Goal: Task Accomplishment & Management: Manage account settings

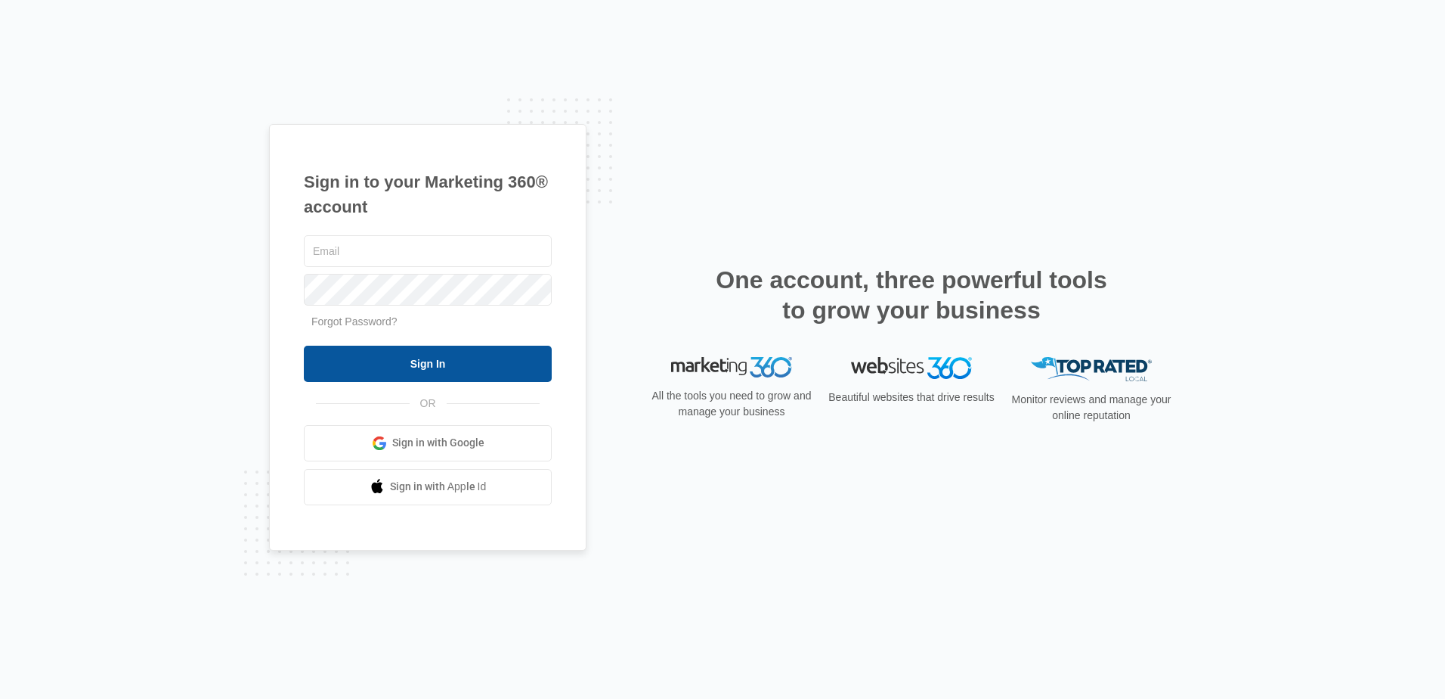
type input "[EMAIL_ADDRESS][DOMAIN_NAME]"
click at [525, 375] on input "Sign In" at bounding box center [428, 363] width 248 height 36
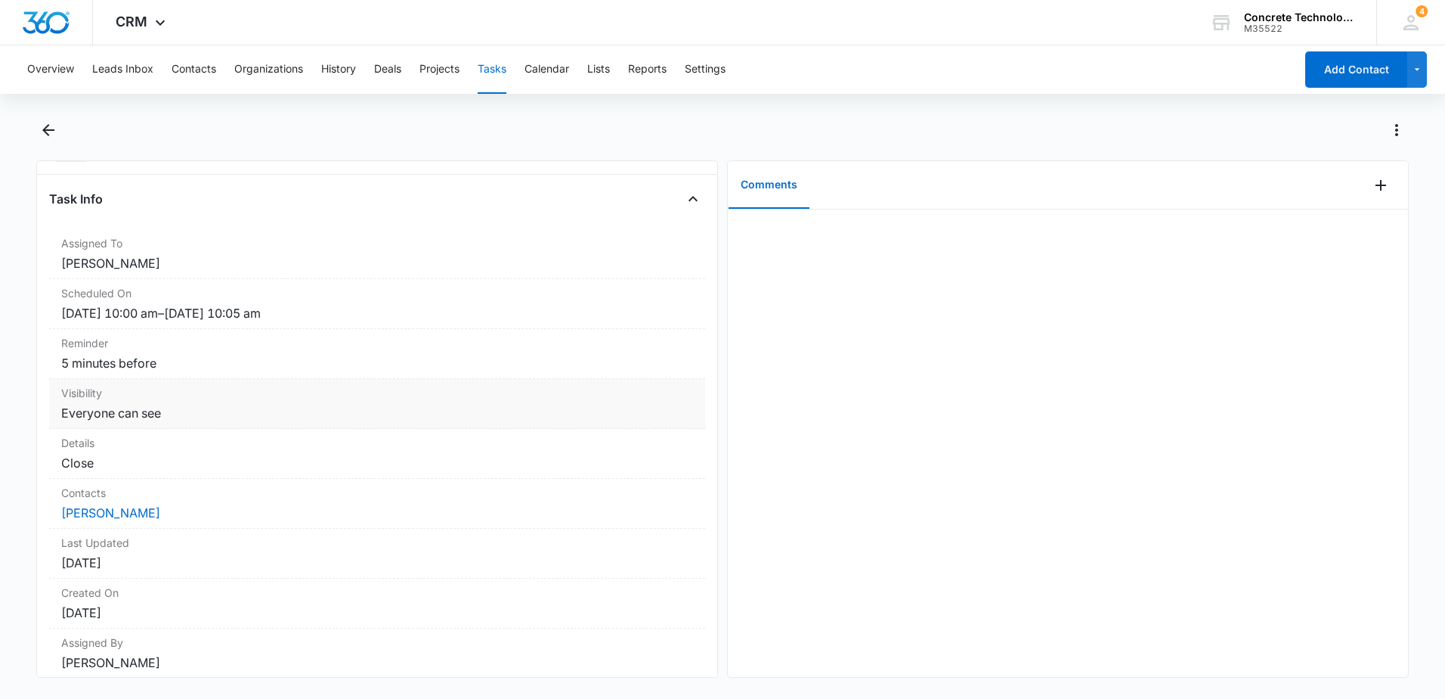
scroll to position [76, 0]
click at [1417, 24] on icon at bounding box center [1411, 22] width 23 height 23
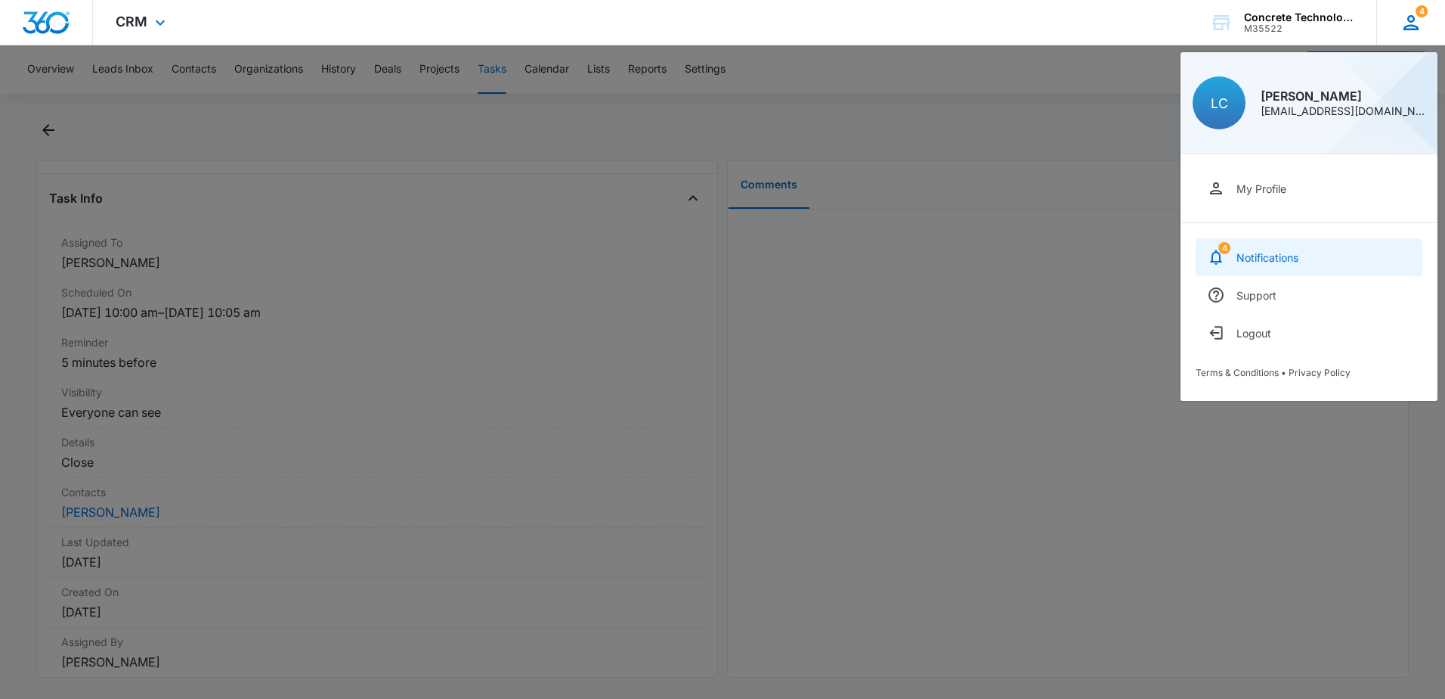
click at [1270, 259] on div "Notifications" at bounding box center [1268, 257] width 62 height 13
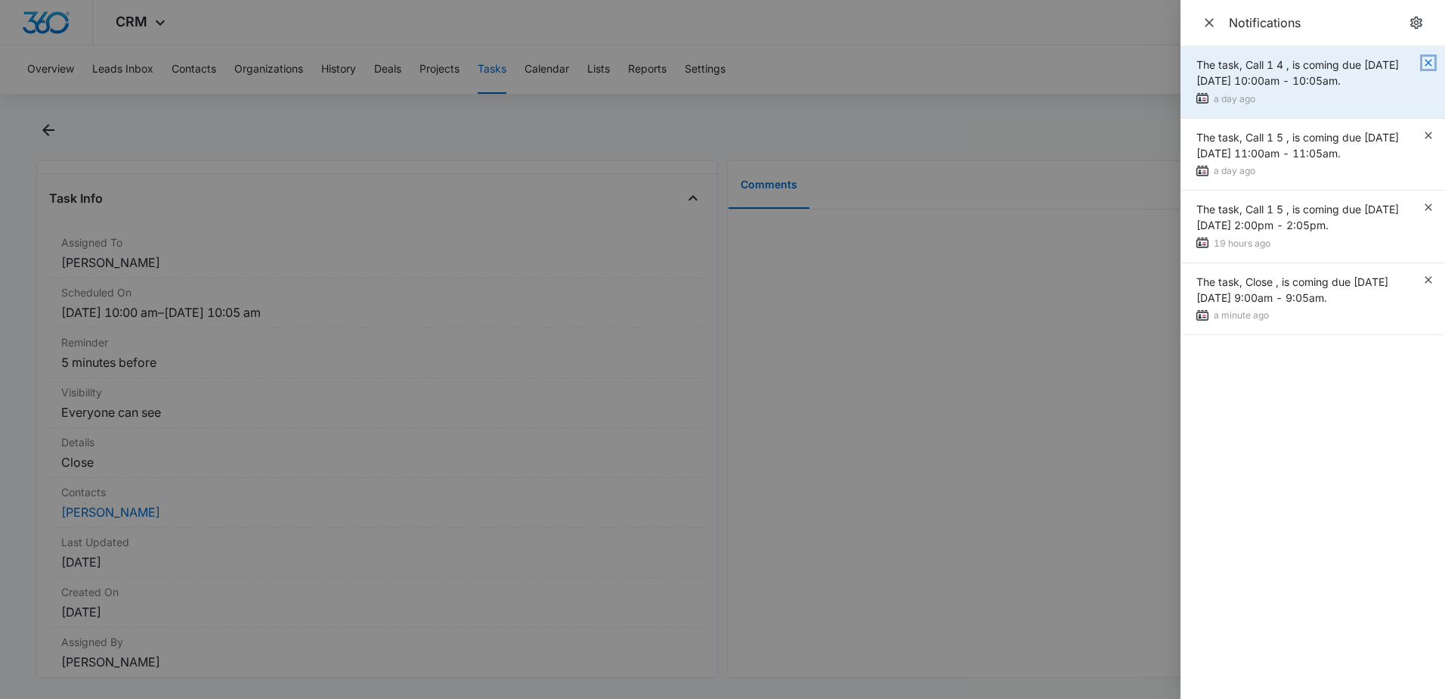
click at [1430, 62] on icon "button" at bounding box center [1428, 62] width 7 height 7
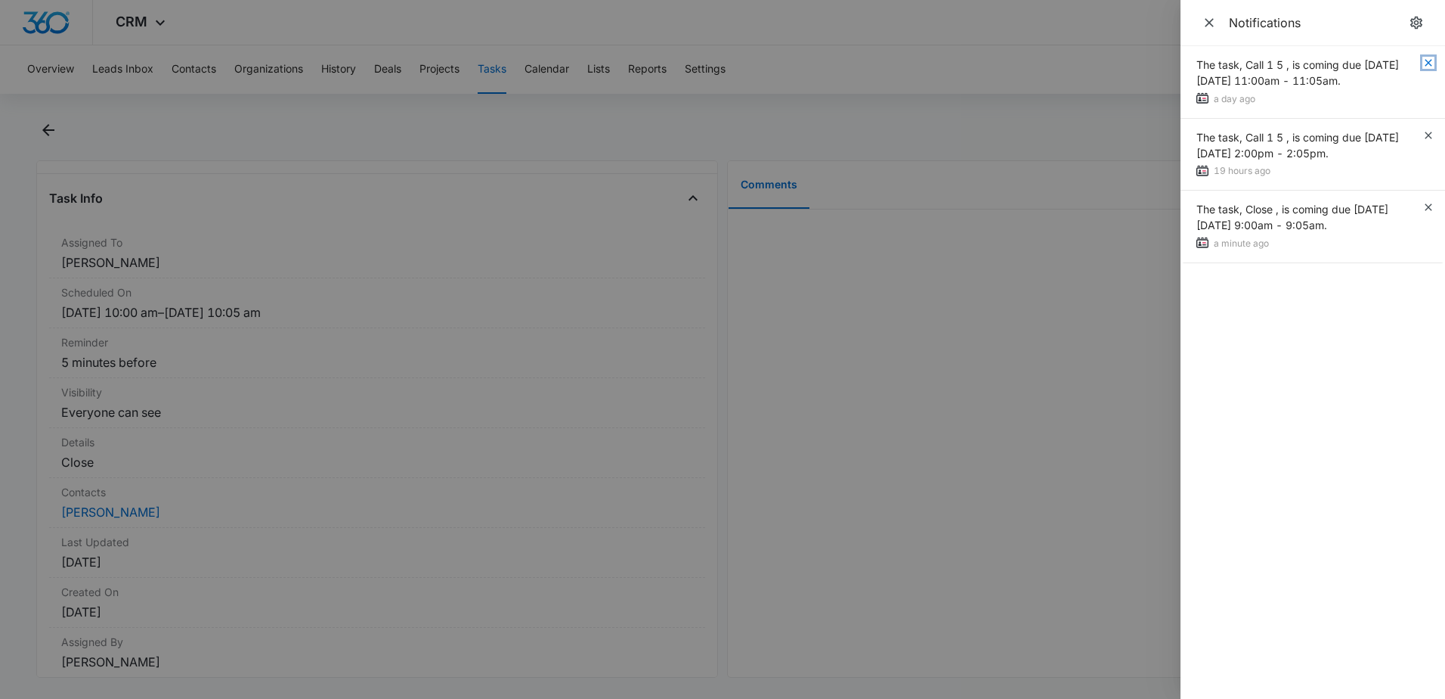
click at [1430, 62] on icon "button" at bounding box center [1428, 62] width 7 height 7
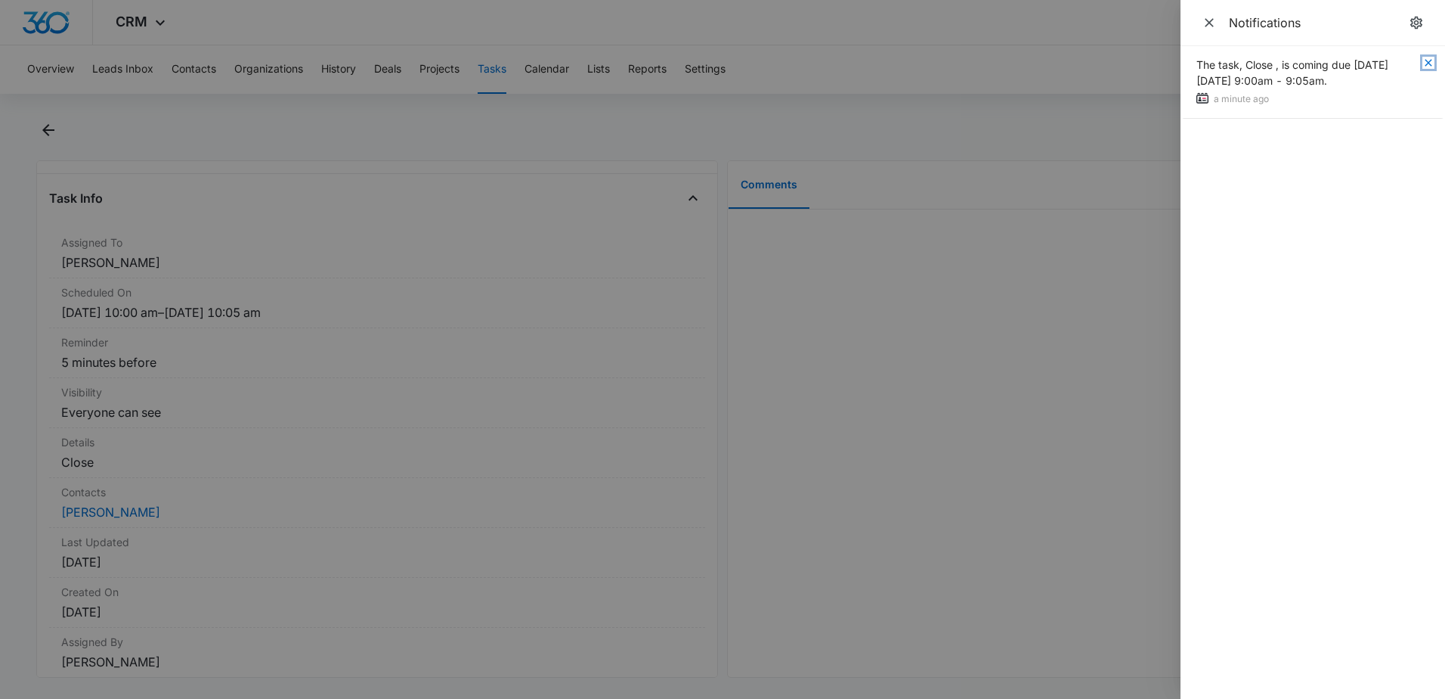
click at [1430, 62] on icon "button" at bounding box center [1428, 62] width 7 height 7
click at [1194, 22] on div "Notifications" at bounding box center [1313, 23] width 265 height 46
click at [1207, 21] on icon "Close" at bounding box center [1209, 22] width 15 height 15
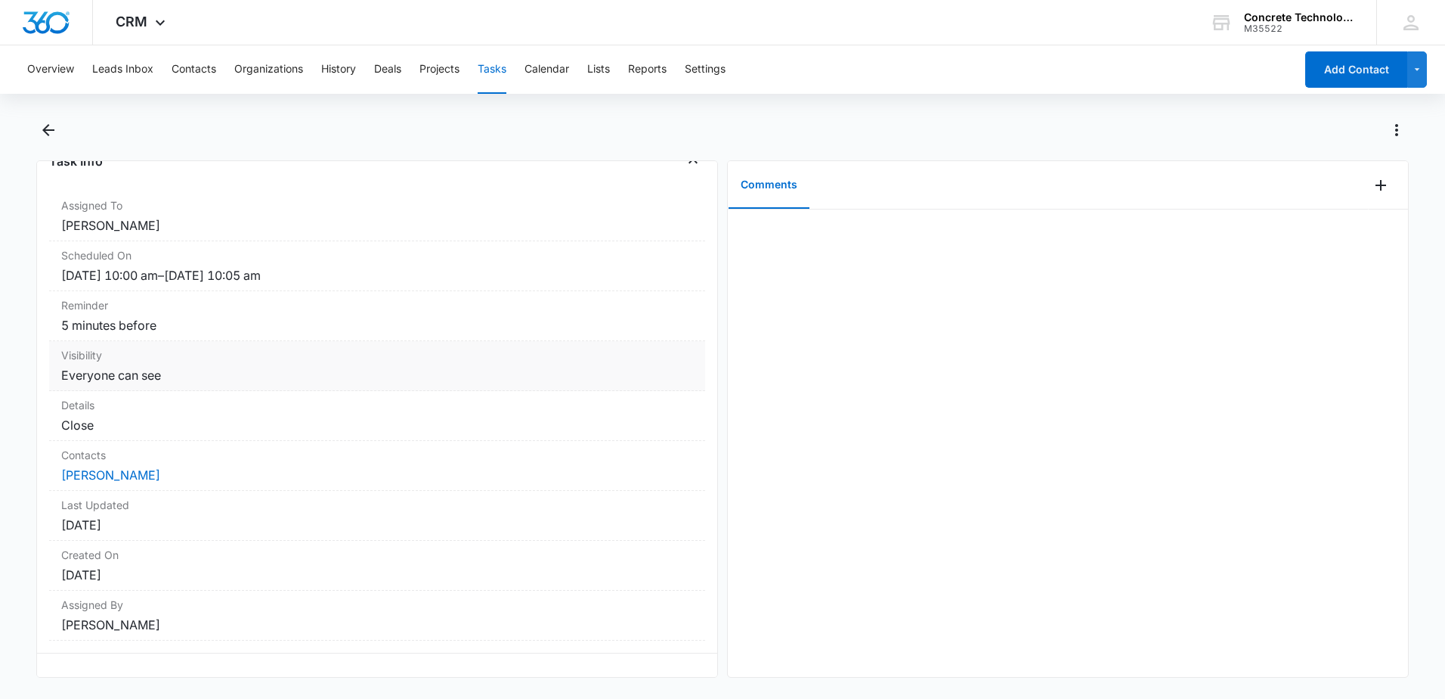
scroll to position [131, 0]
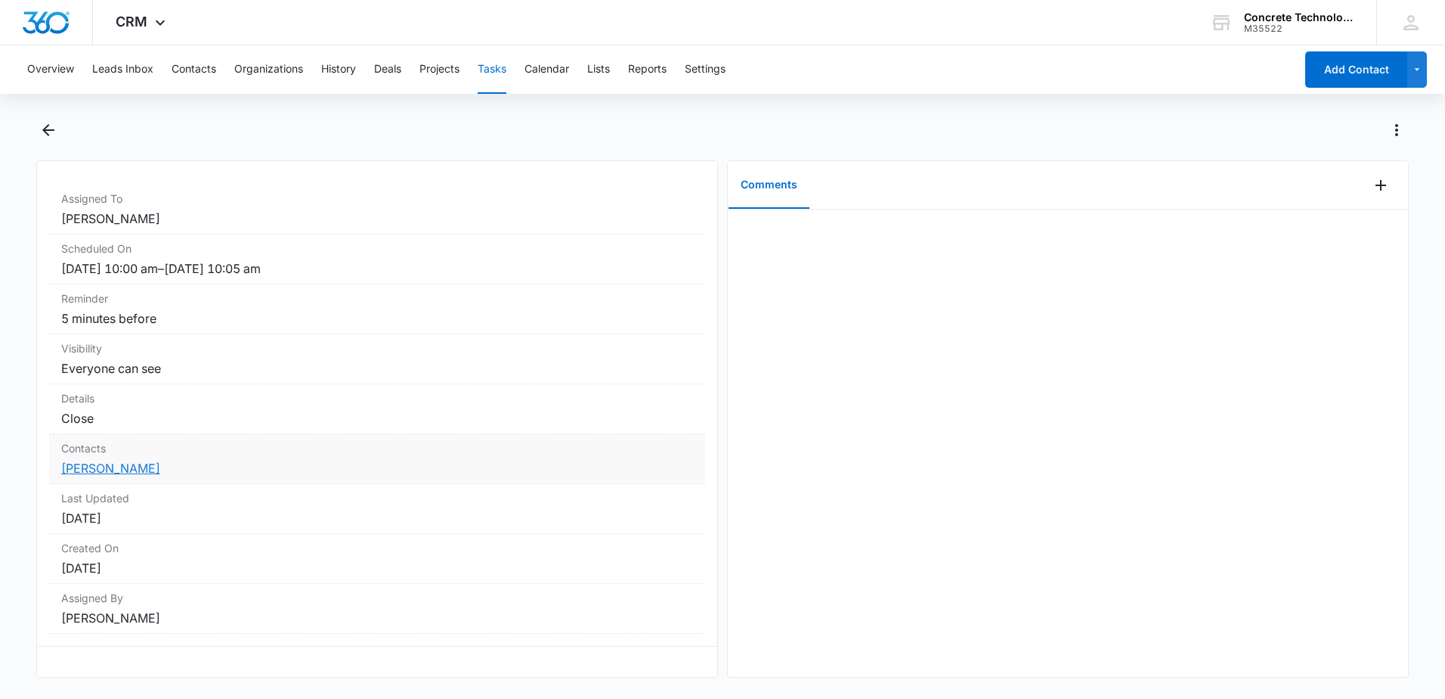
click at [87, 460] on link "Nicholas P Zemo" at bounding box center [110, 467] width 99 height 15
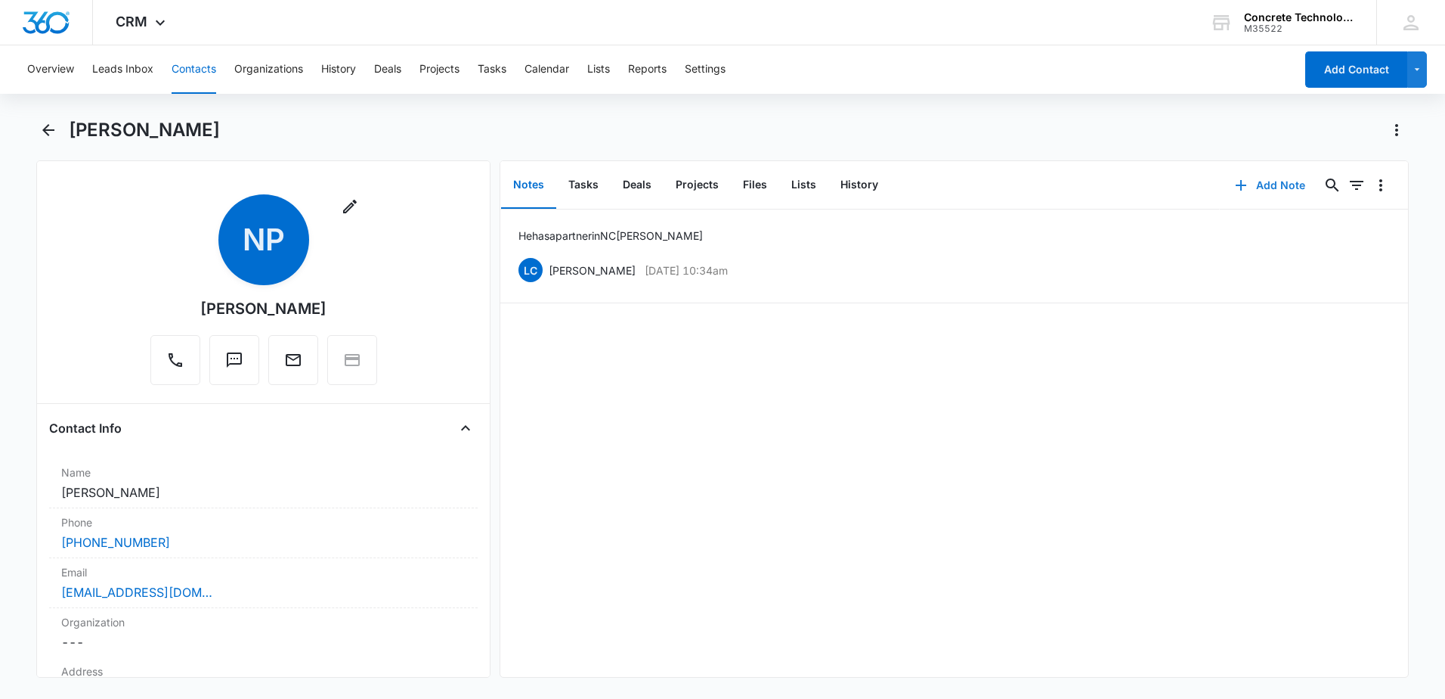
click at [1272, 189] on button "Add Note" at bounding box center [1270, 185] width 101 height 36
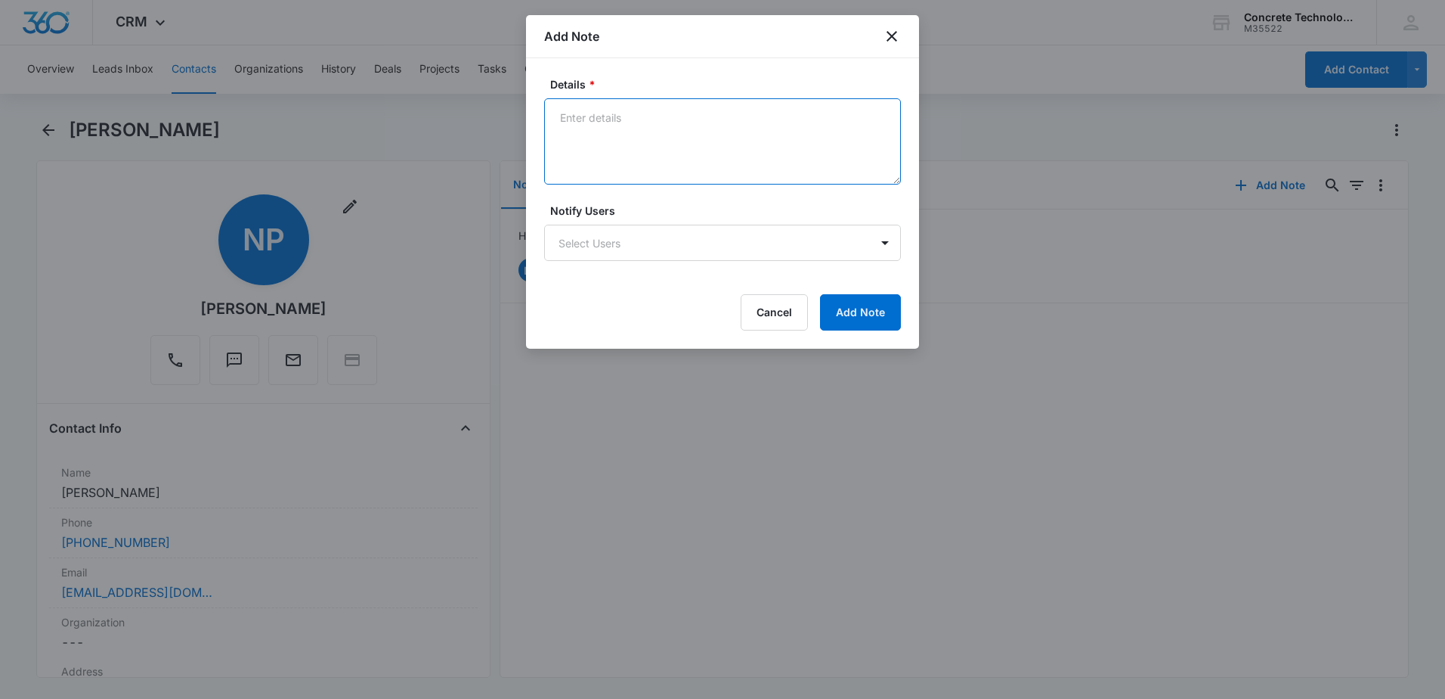
click at [589, 104] on textarea "Details *" at bounding box center [722, 141] width 357 height 86
type textarea "Partner backed out looking for another body"
click at [877, 313] on button "Add Note" at bounding box center [860, 312] width 81 height 36
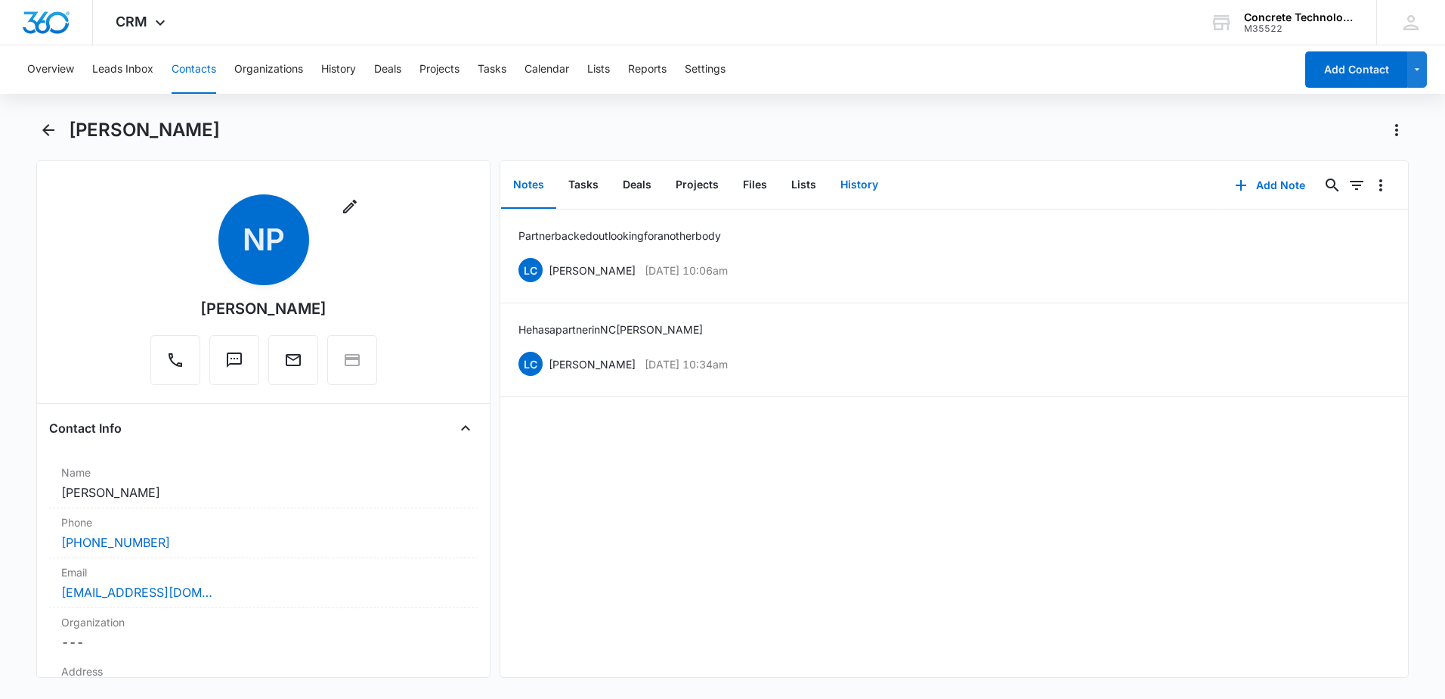
click at [855, 173] on button "History" at bounding box center [860, 185] width 62 height 47
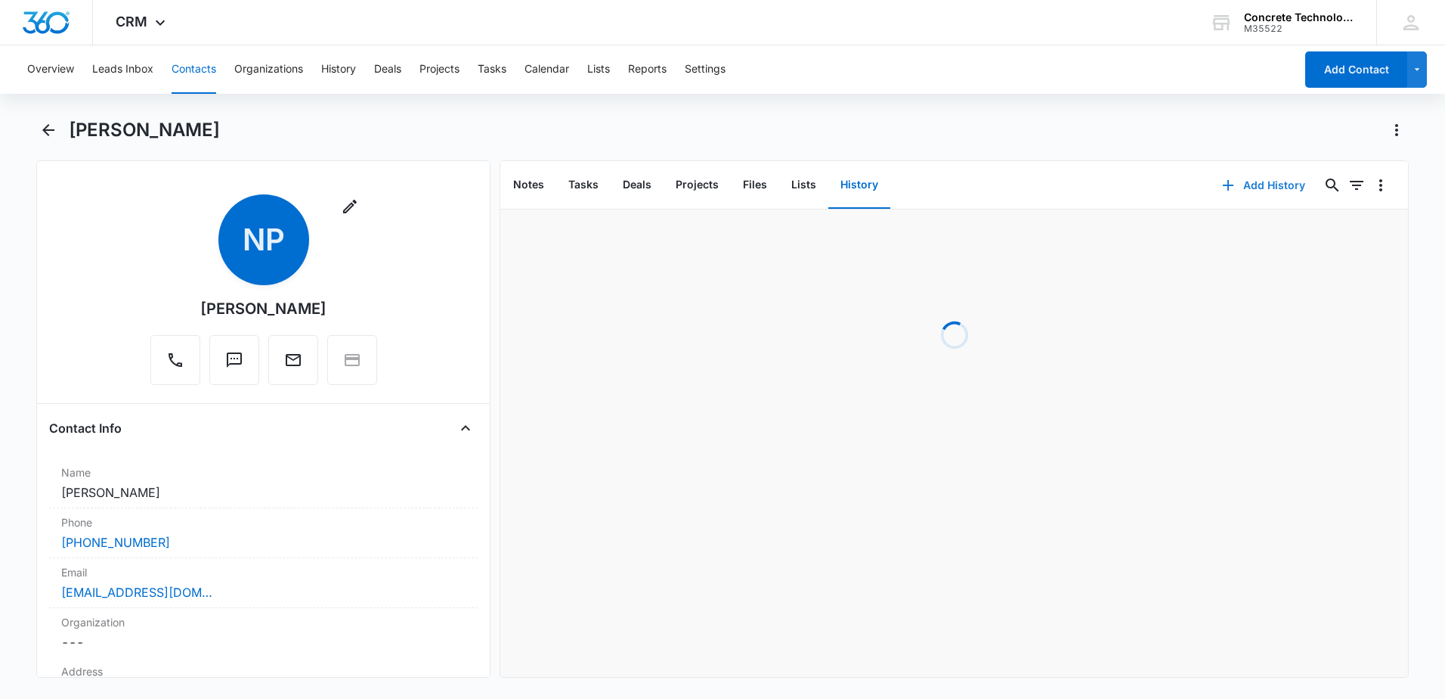
click at [1251, 167] on button "Add History" at bounding box center [1263, 185] width 113 height 36
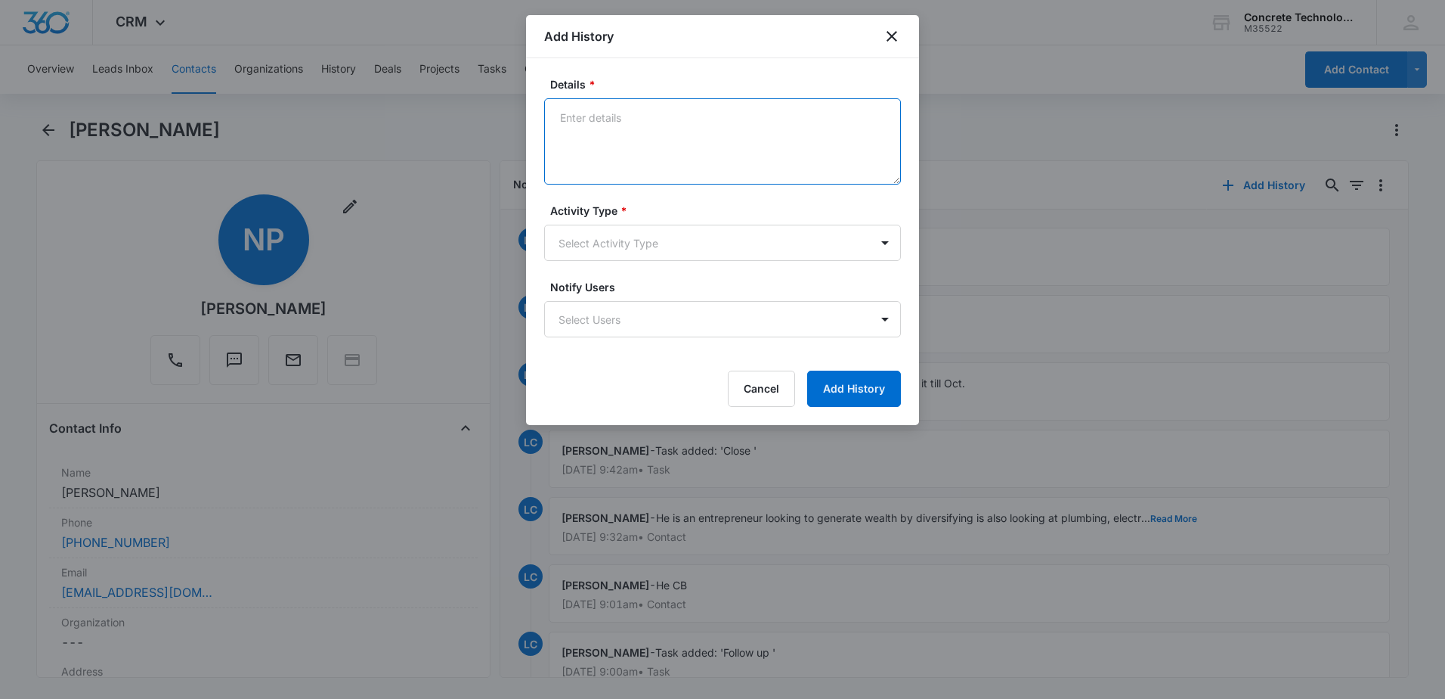
click at [751, 177] on textarea "Details *" at bounding box center [722, 141] width 357 height 86
type textarea "Voicemail"
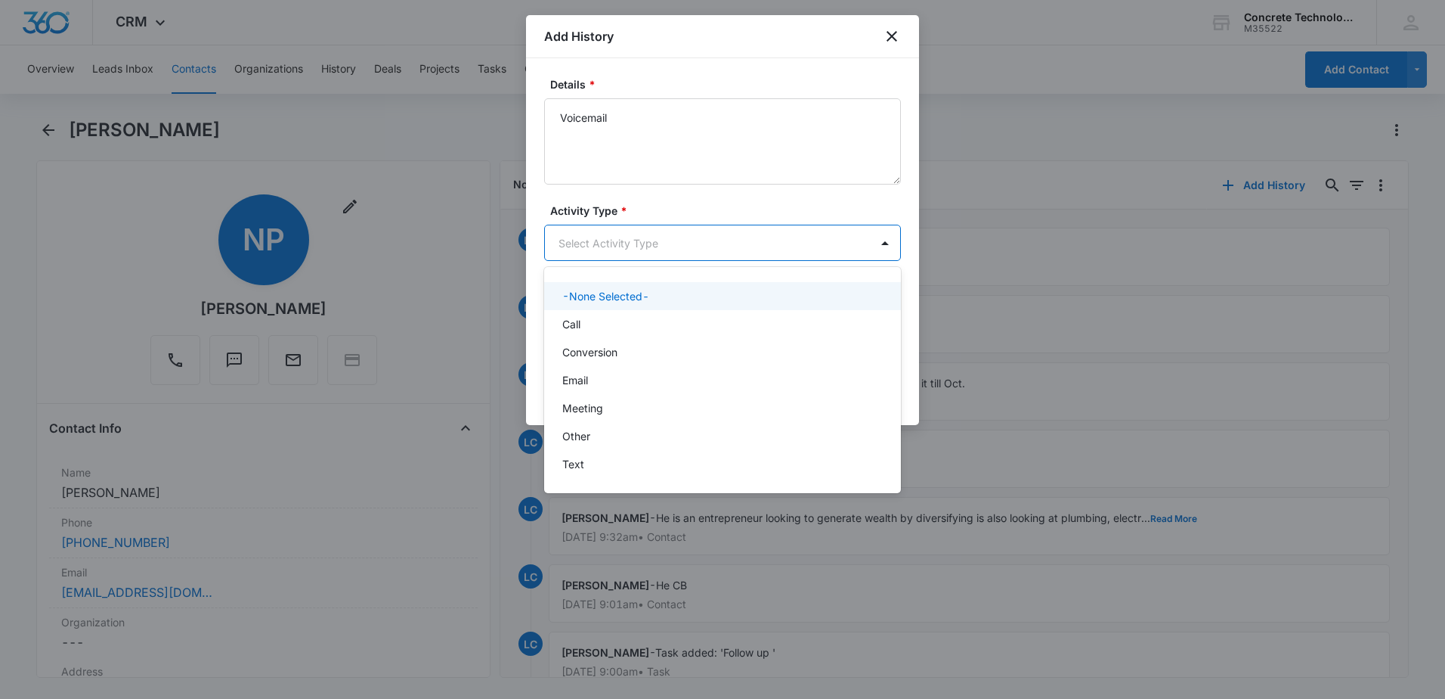
click at [733, 252] on body "CRM Apps Reputation Websites Forms CRM Email Social Content Ads Intelligence Fi…" at bounding box center [722, 349] width 1445 height 699
click at [646, 328] on div "Call" at bounding box center [721, 324] width 318 height 16
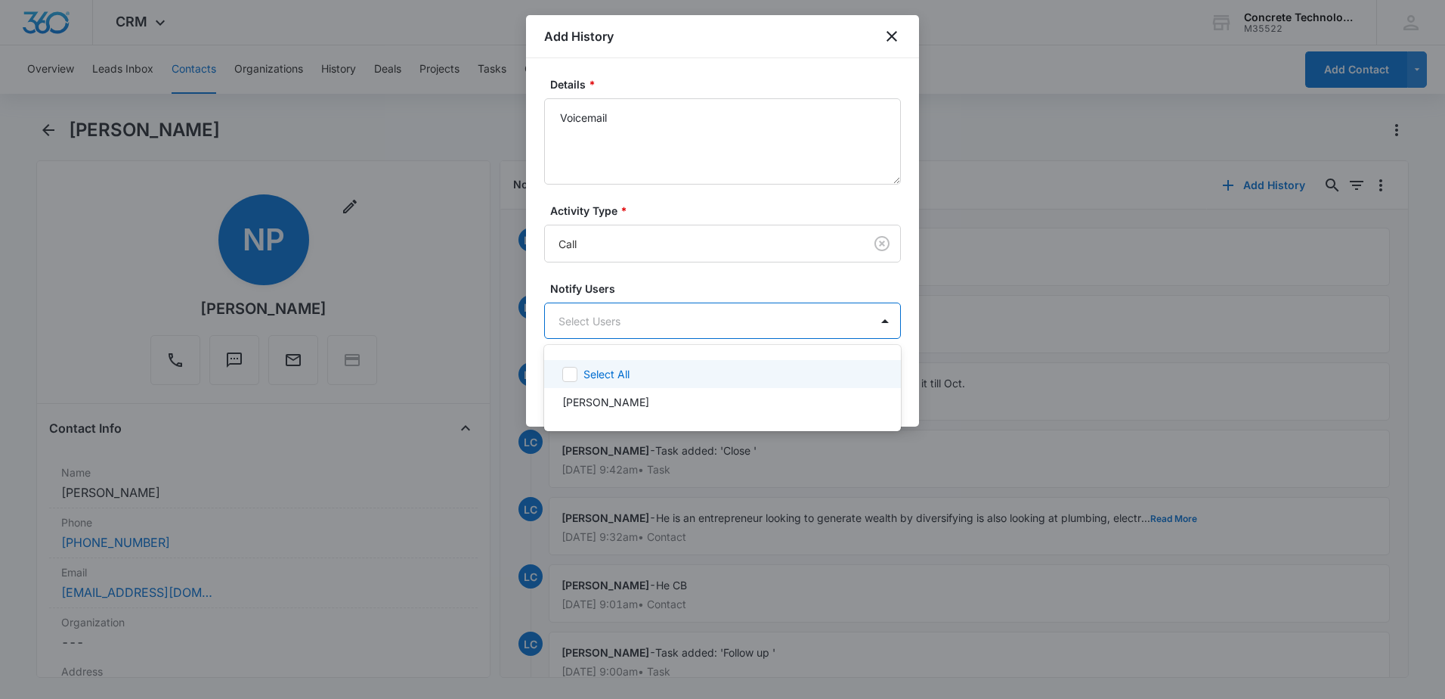
click at [646, 328] on body "CRM Apps Reputation Websites Forms CRM Email Social Content Ads Intelligence Fi…" at bounding box center [722, 349] width 1445 height 699
click at [667, 403] on div "Larry Cutsinger" at bounding box center [721, 402] width 318 height 16
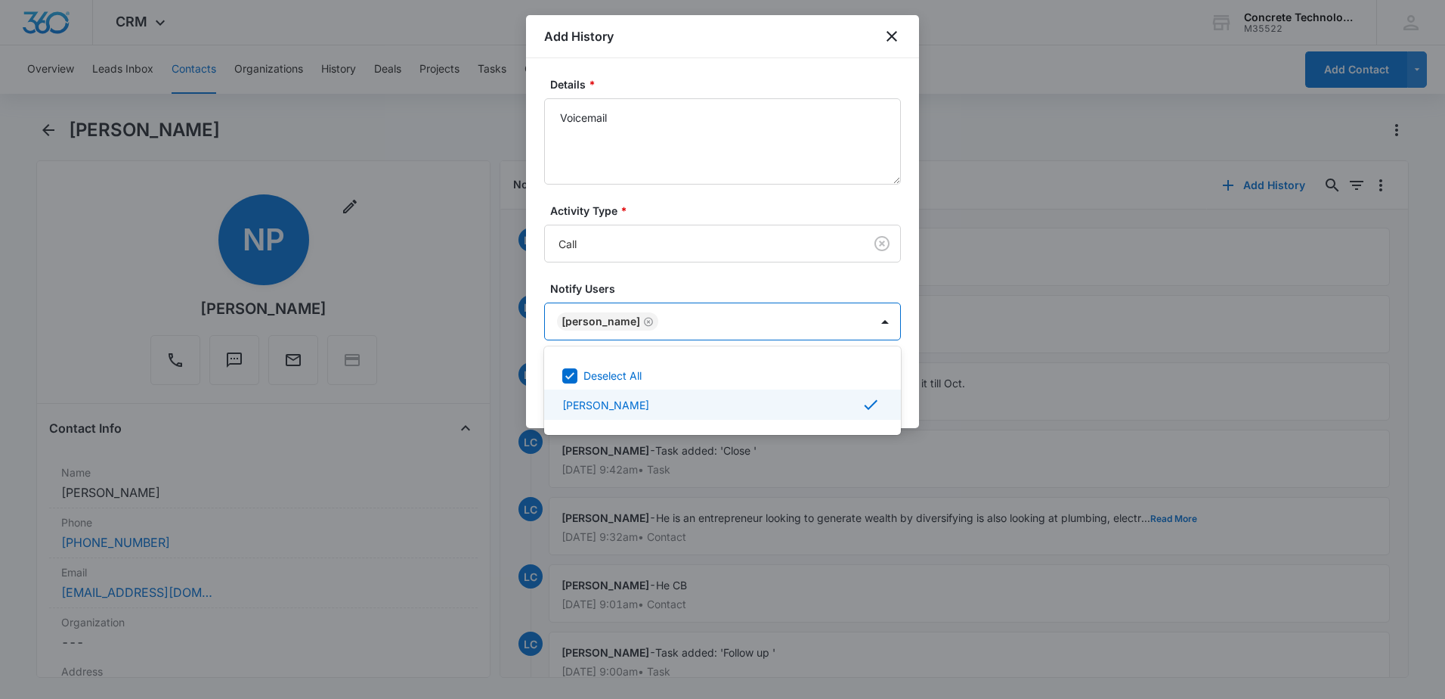
click at [910, 392] on div at bounding box center [722, 349] width 1445 height 699
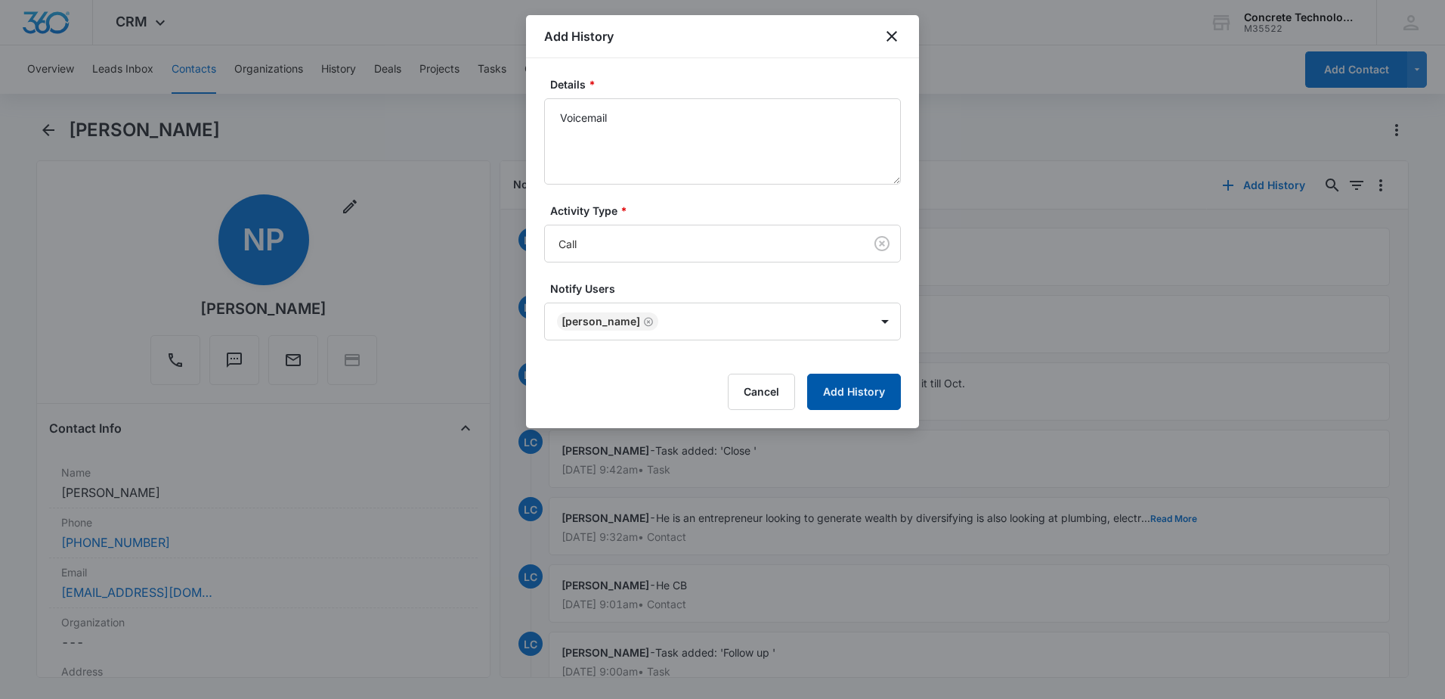
click at [855, 402] on button "Add History" at bounding box center [854, 391] width 94 height 36
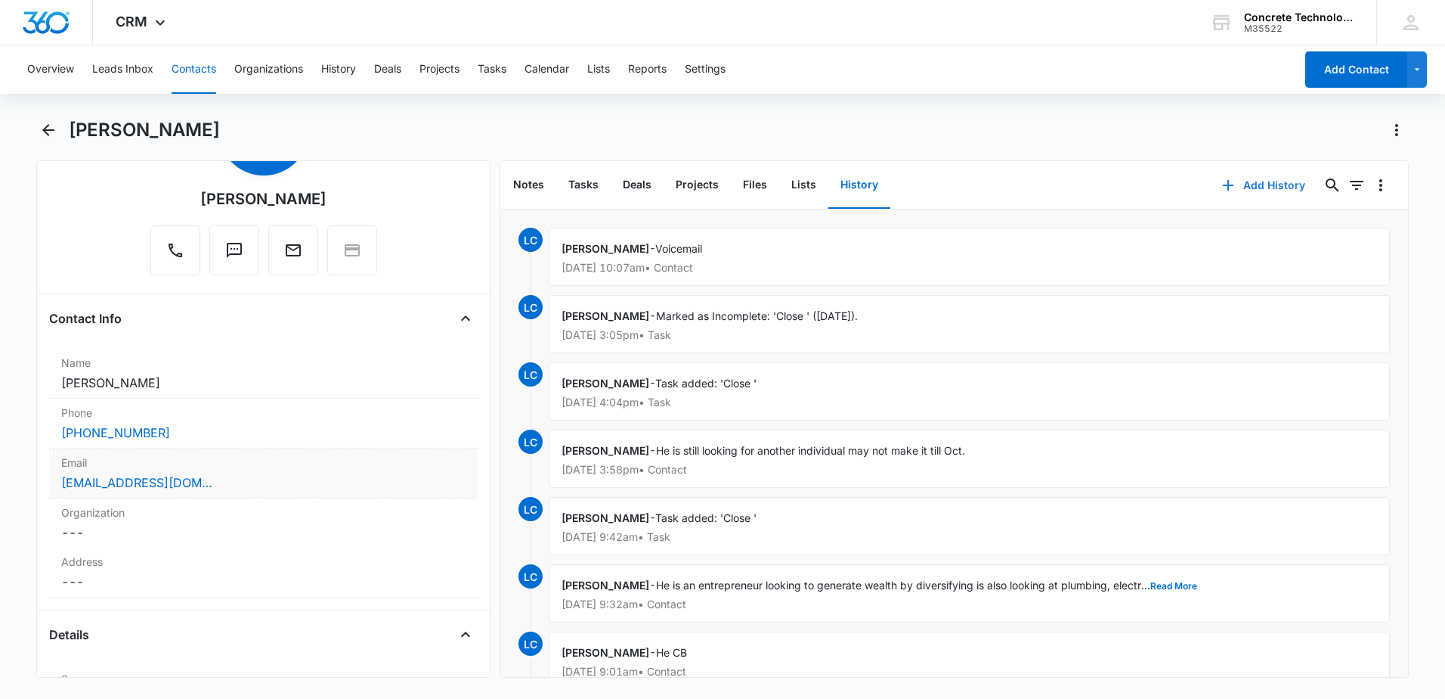
scroll to position [151, 0]
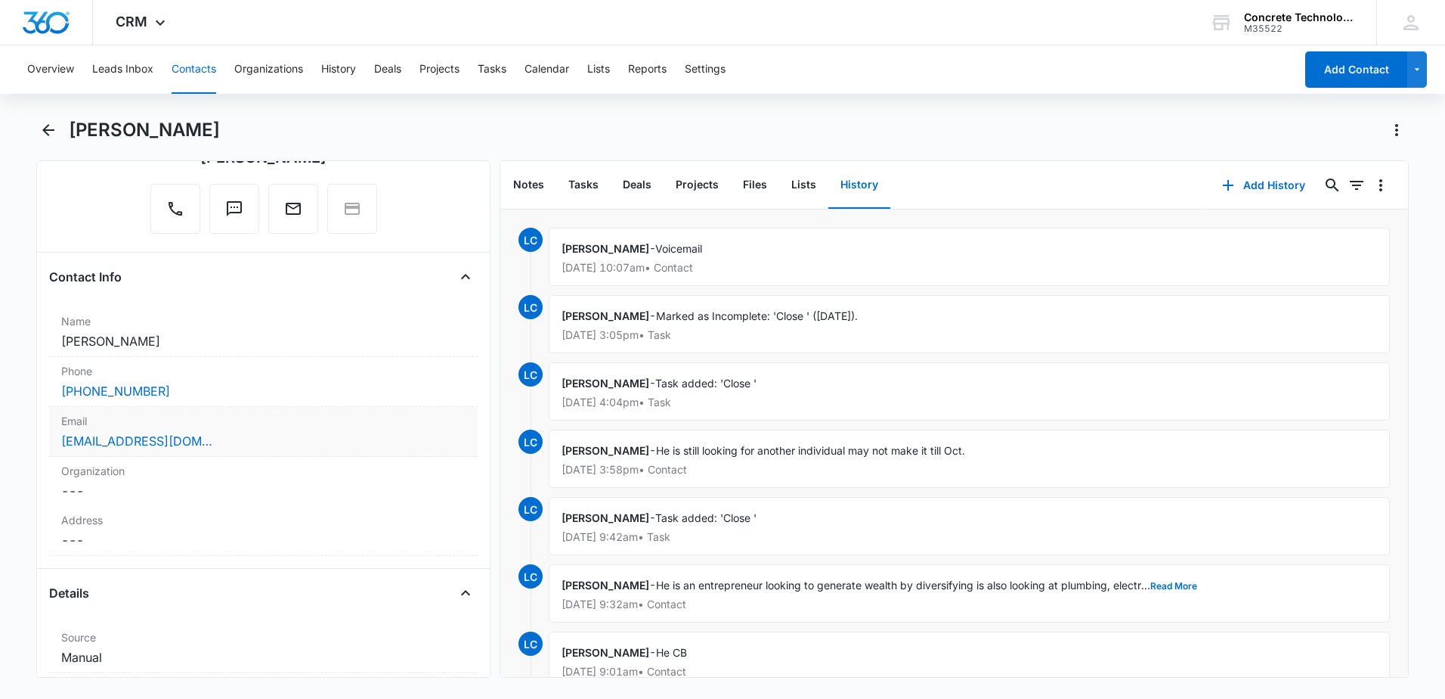
click at [261, 439] on div "nzemo@newmarketent.com" at bounding box center [263, 441] width 404 height 18
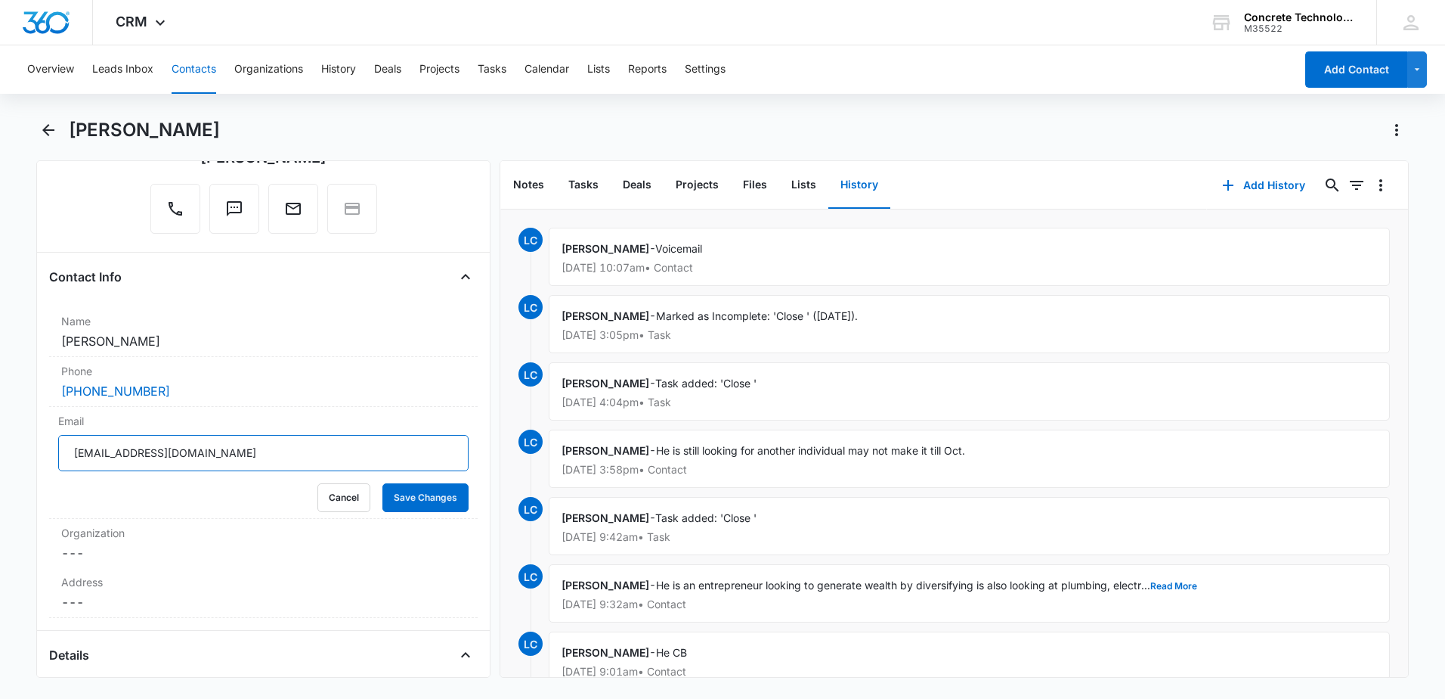
drag, startPoint x: 289, startPoint y: 448, endPoint x: -3, endPoint y: 463, distance: 292.2
click at [0, 463] on html "CRM Apps Reputation Websites Forms CRM Email Social Content Ads Intelligence Fi…" at bounding box center [722, 349] width 1445 height 699
drag, startPoint x: 192, startPoint y: 393, endPoint x: 29, endPoint y: 390, distance: 162.6
click at [29, 390] on main "Nicholas P Zemo Remove NP Nicholas P Zemo Contact Info Name Cancel Save Changes…" at bounding box center [722, 407] width 1445 height 578
drag, startPoint x: 29, startPoint y: 390, endPoint x: 138, endPoint y: 394, distance: 108.9
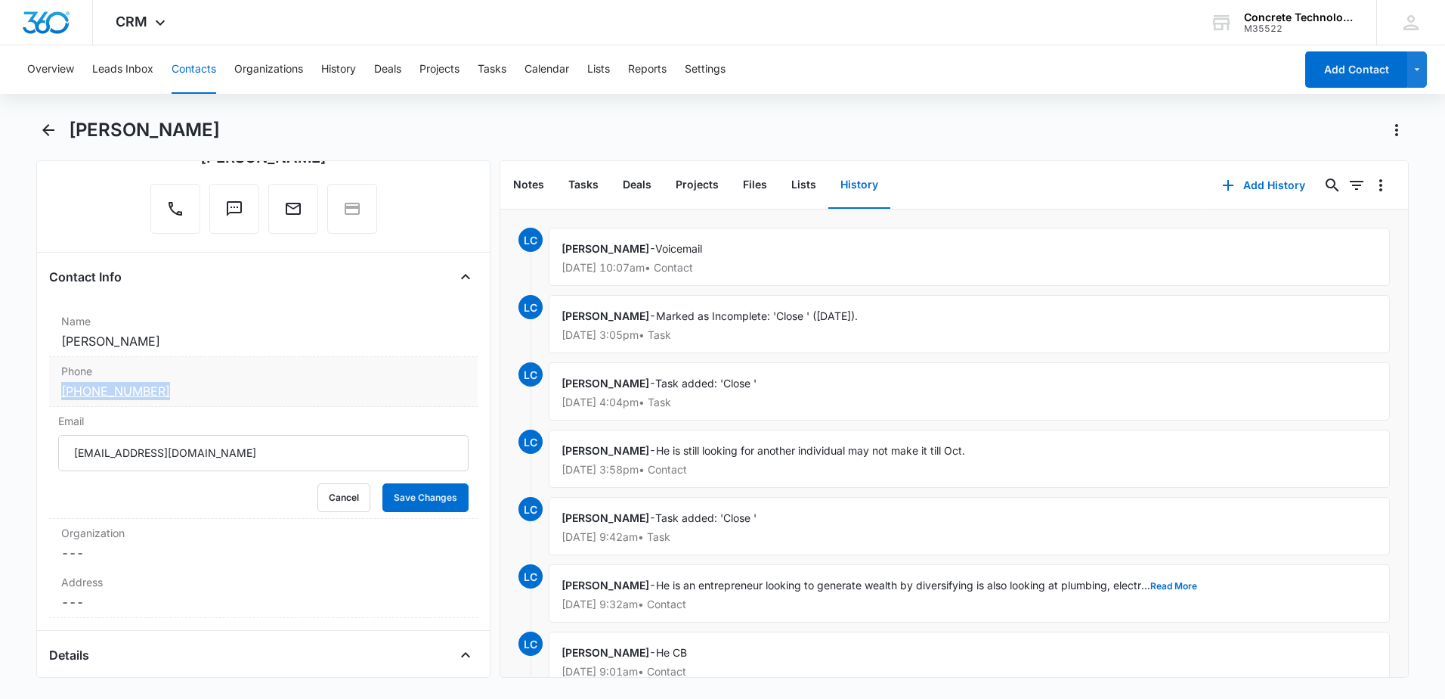
copy link "(301) 639-2238"
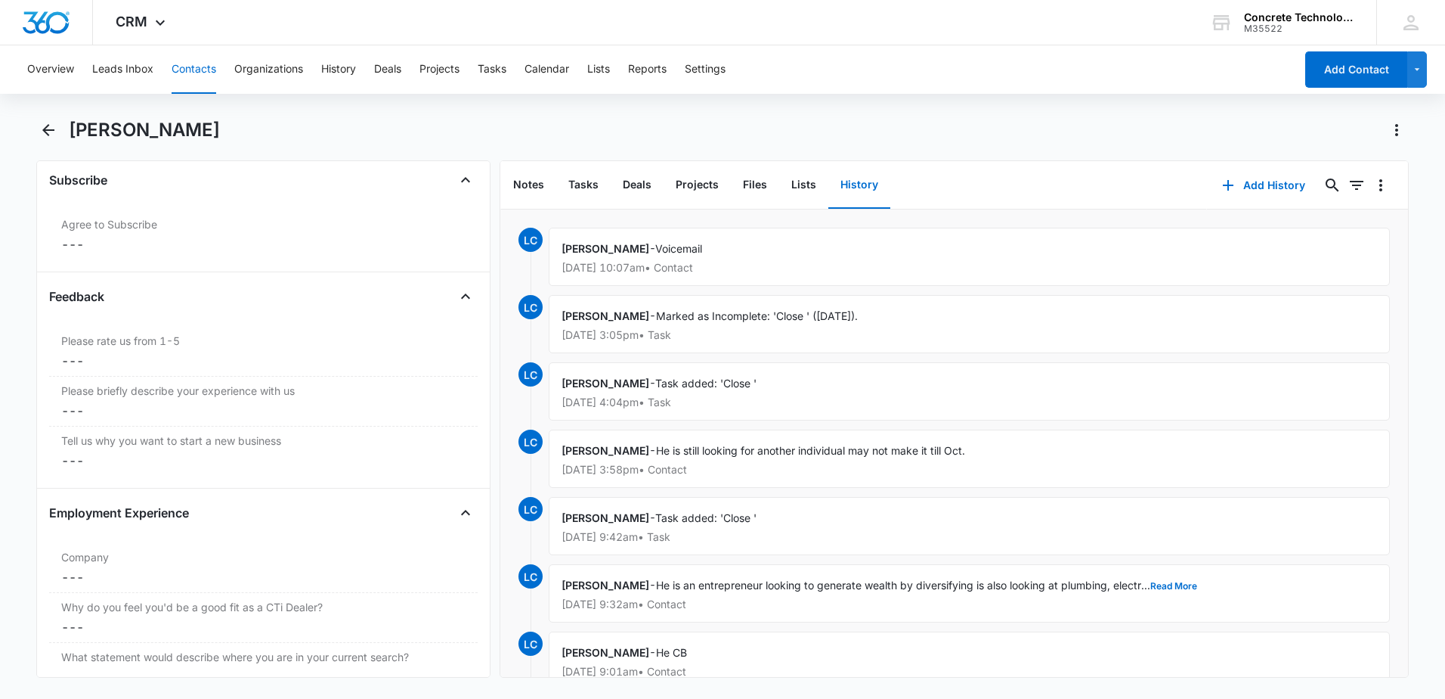
scroll to position [1492, 0]
